Goal: Check status: Check status

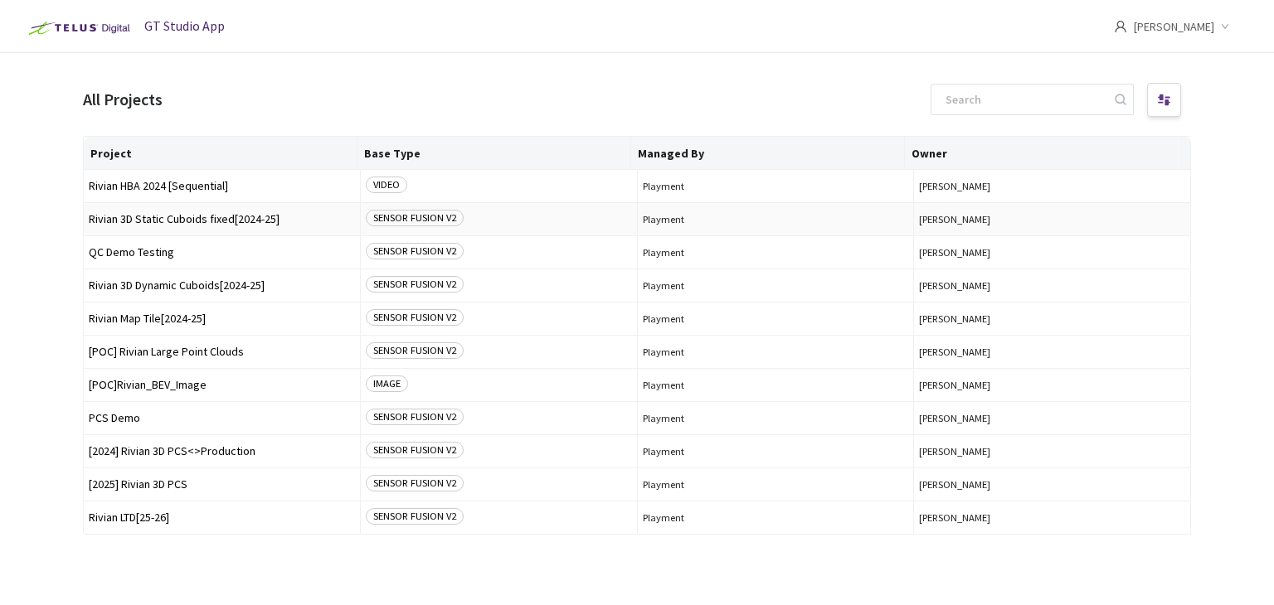
click at [202, 215] on span "Rivian 3D Static Cuboids fixed[2024-25]" at bounding box center [222, 219] width 266 height 12
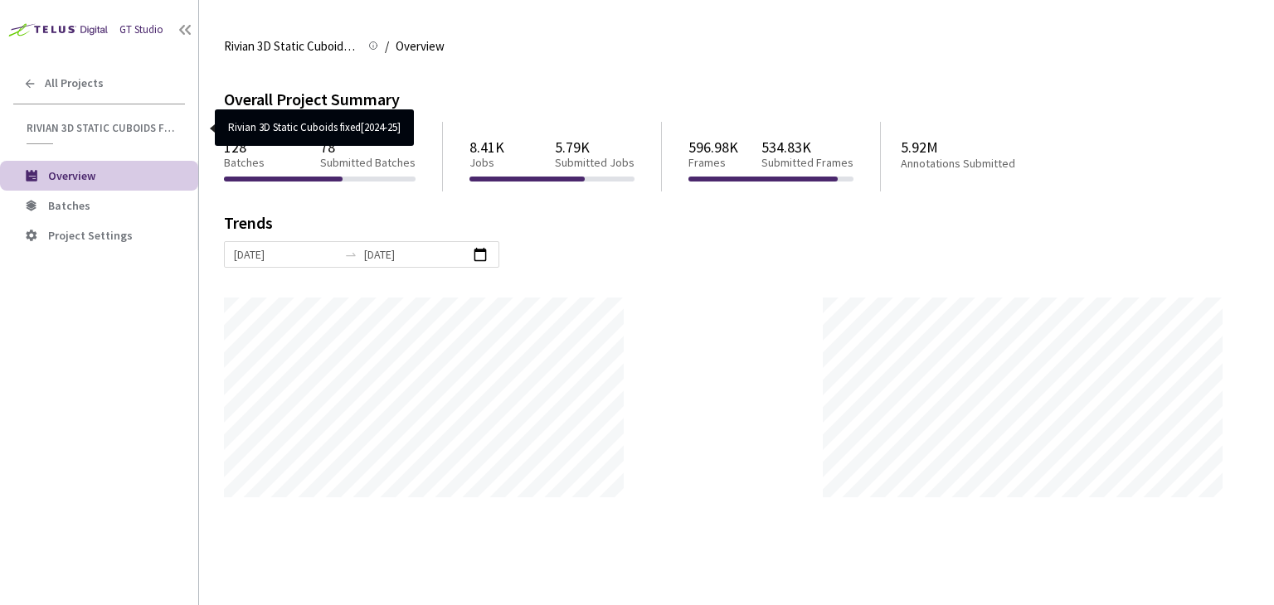
scroll to position [605, 1274]
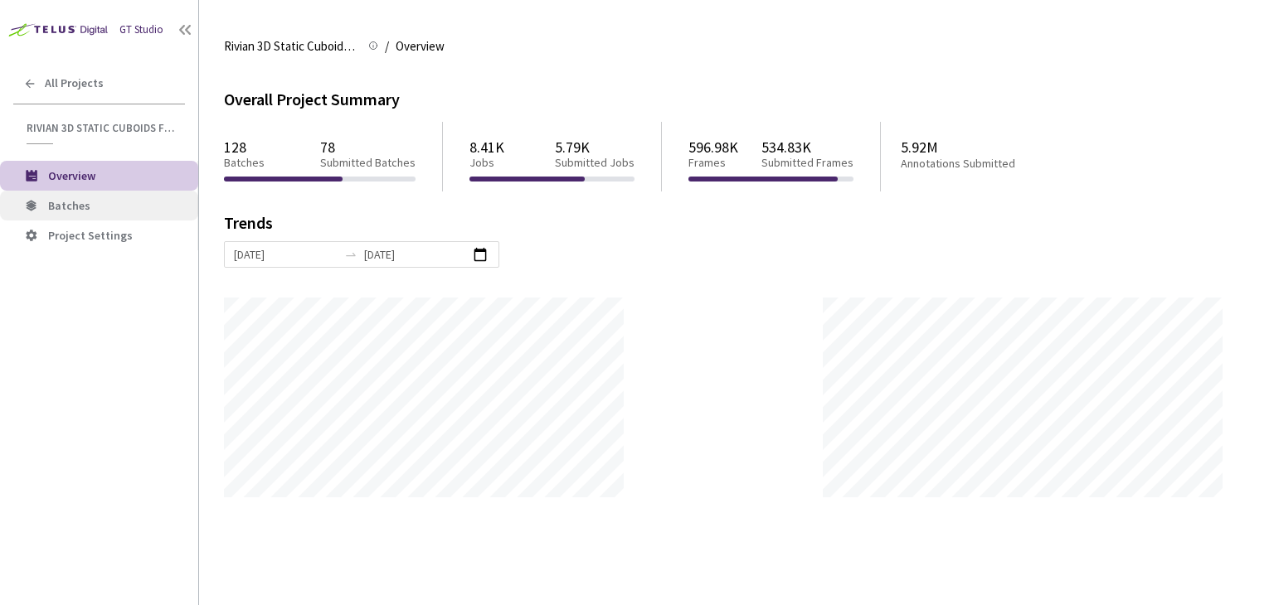
click at [100, 205] on span "Batches" at bounding box center [116, 206] width 137 height 14
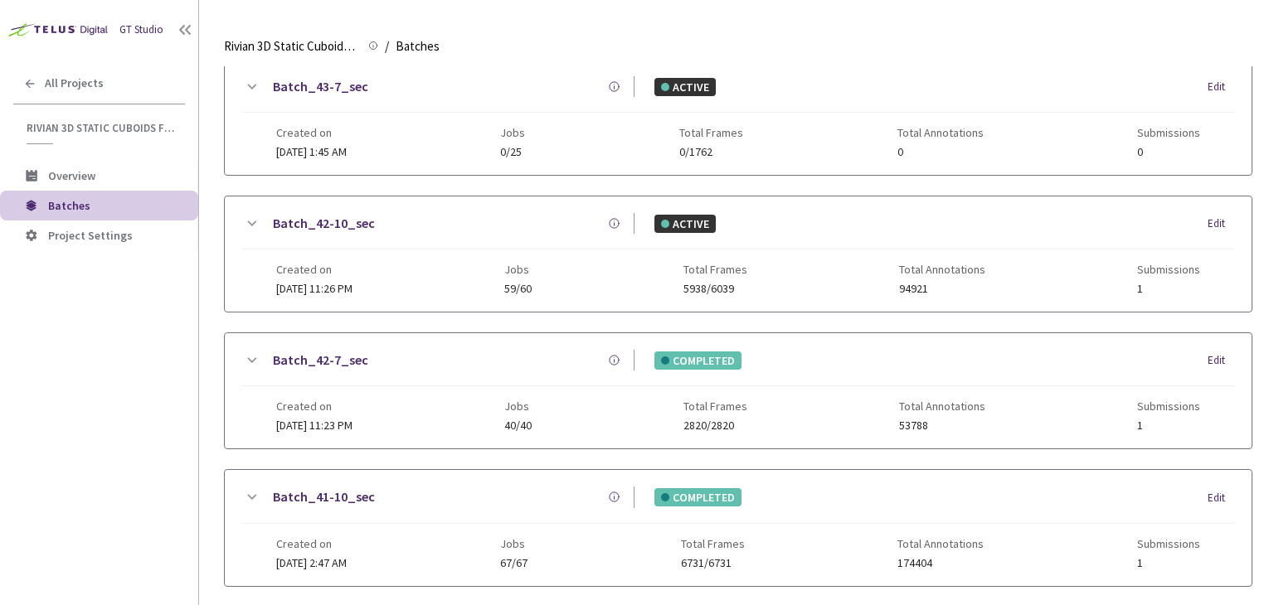
scroll to position [498, 0]
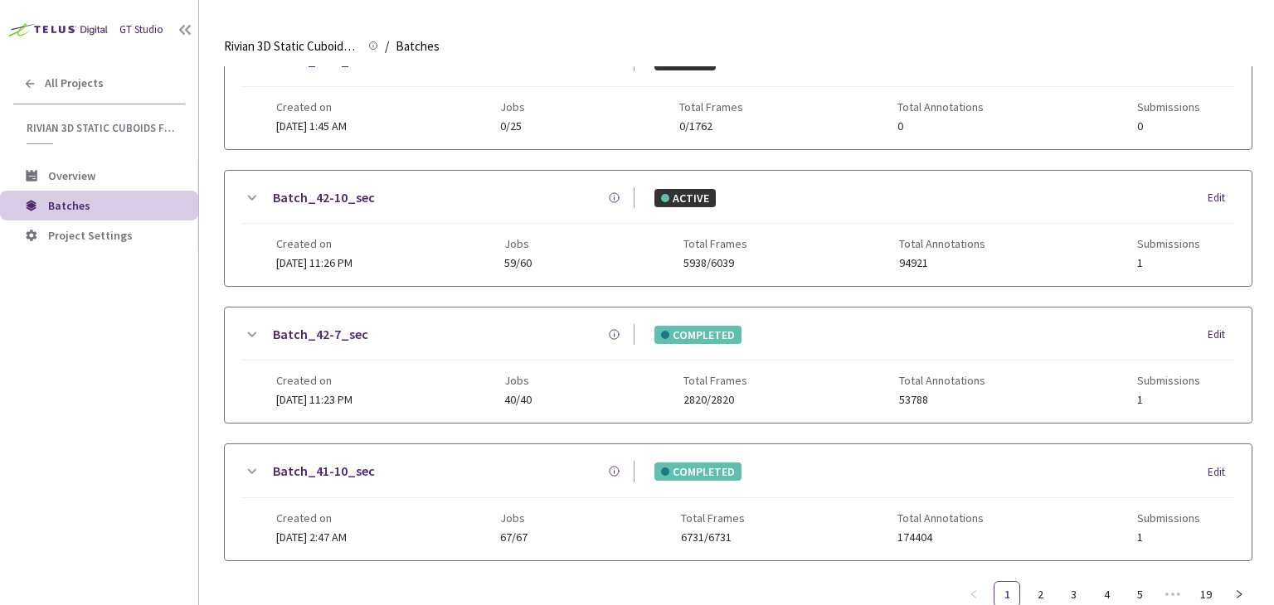
click at [344, 378] on span "Created on" at bounding box center [314, 380] width 76 height 13
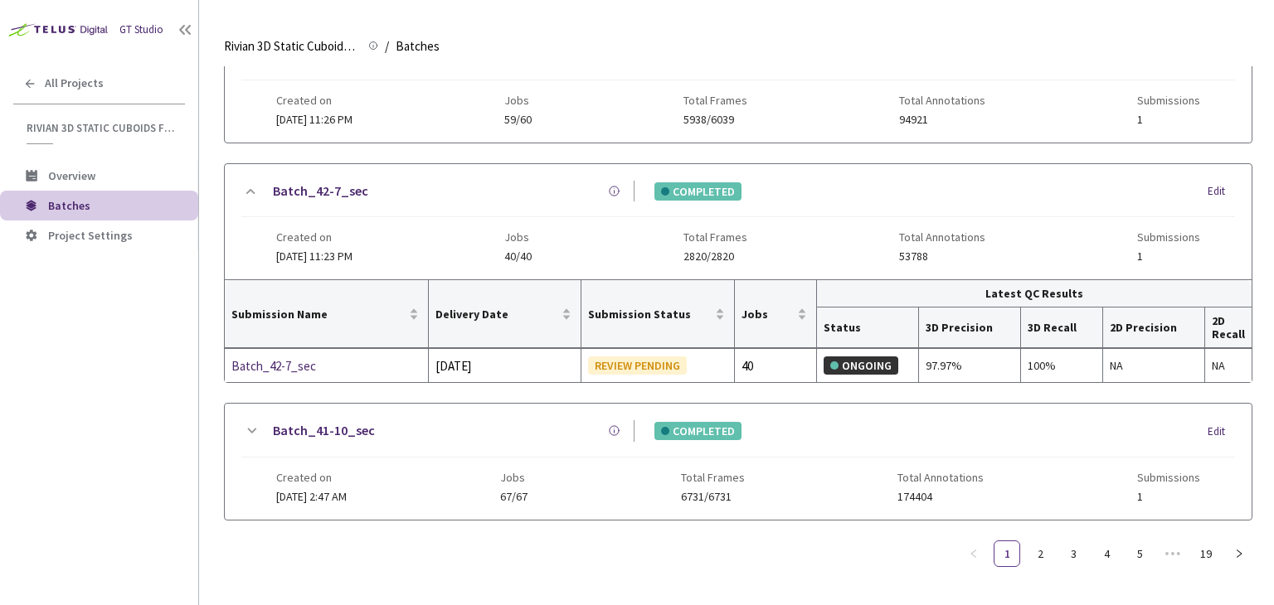
scroll to position [636, 0]
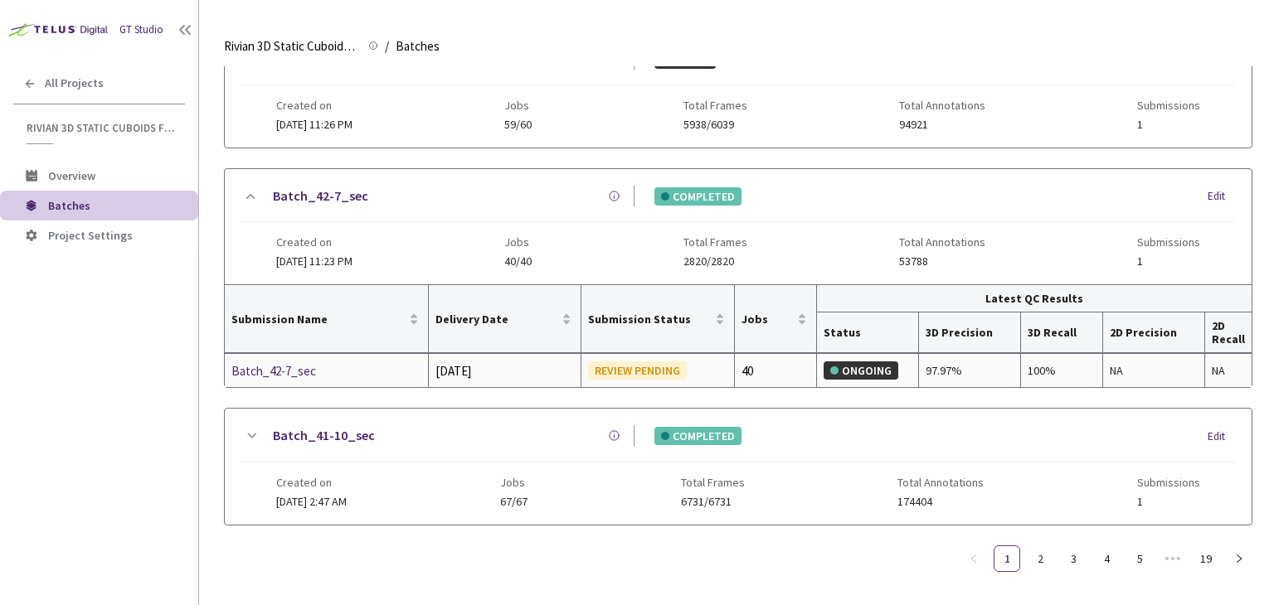
click at [304, 367] on div "Batch_42-7_sec" at bounding box center [319, 372] width 176 height 20
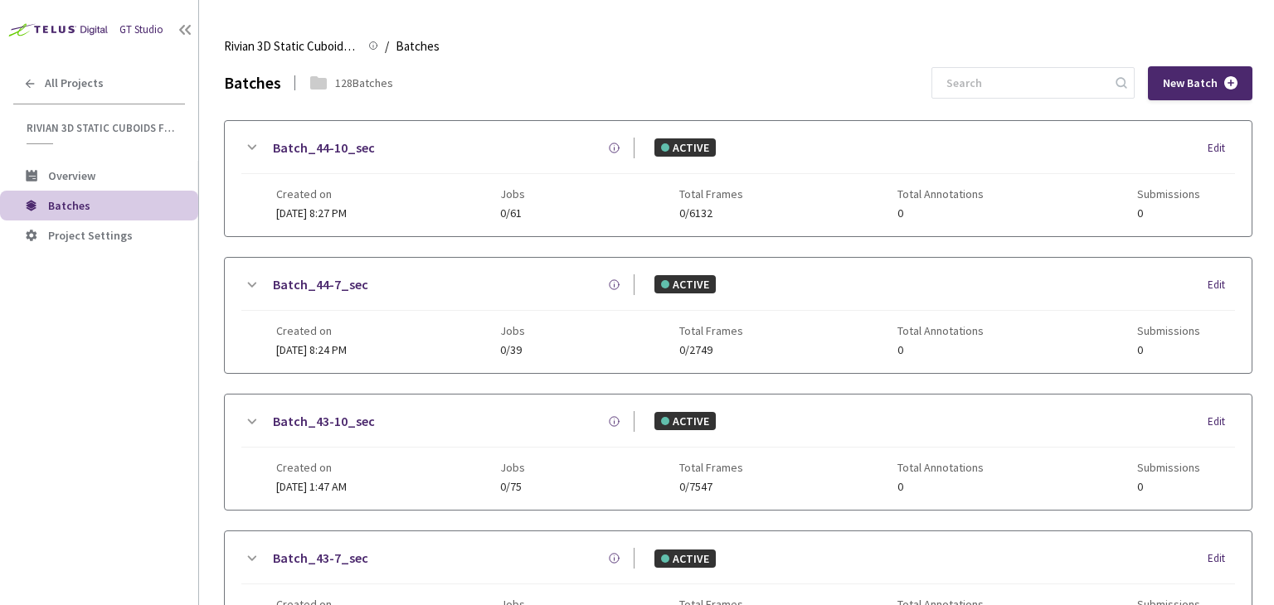
scroll to position [546, 0]
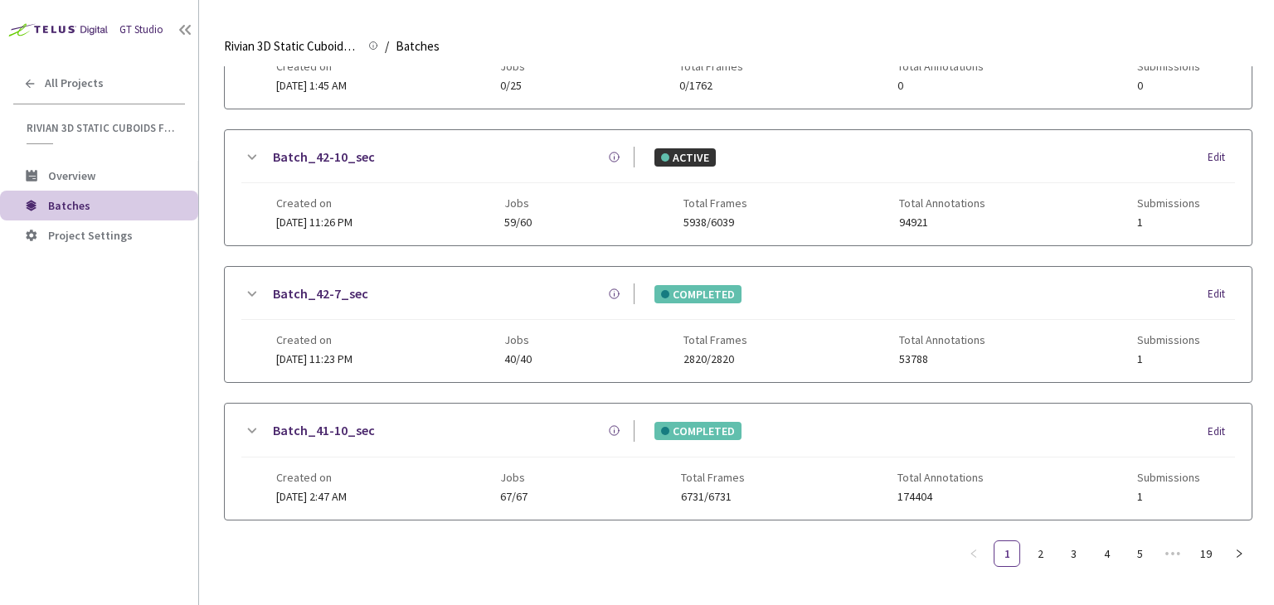
click at [352, 197] on span "Created on" at bounding box center [314, 203] width 76 height 13
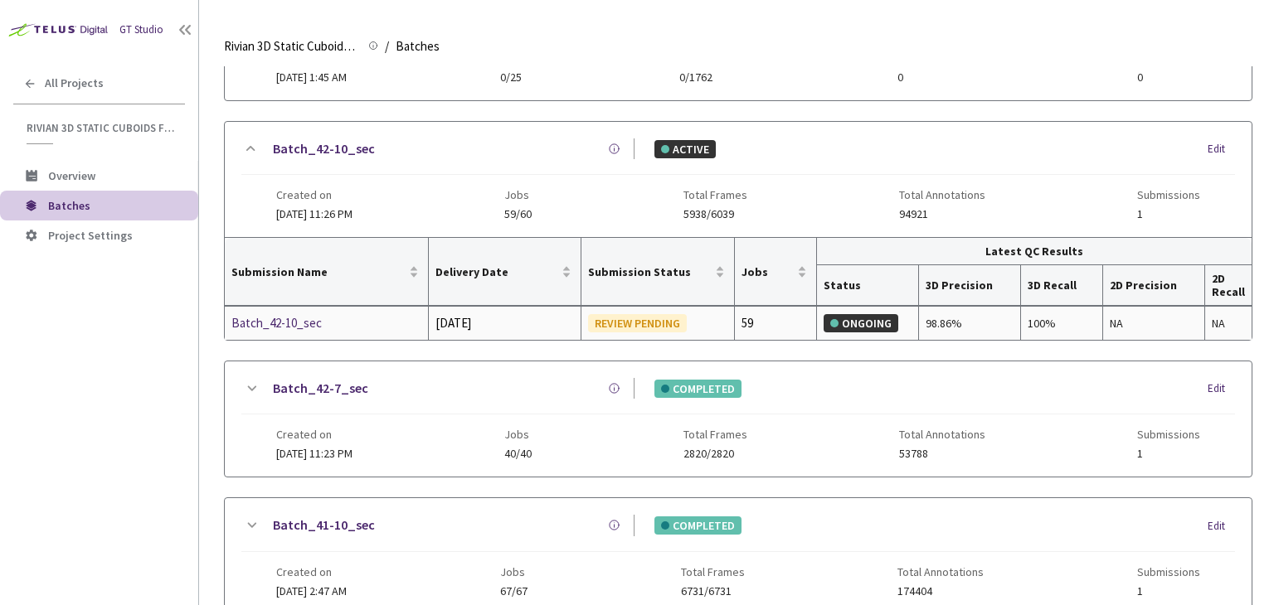
click at [292, 320] on div "Batch_42-10_sec" at bounding box center [319, 323] width 176 height 20
